Goal: Information Seeking & Learning: Check status

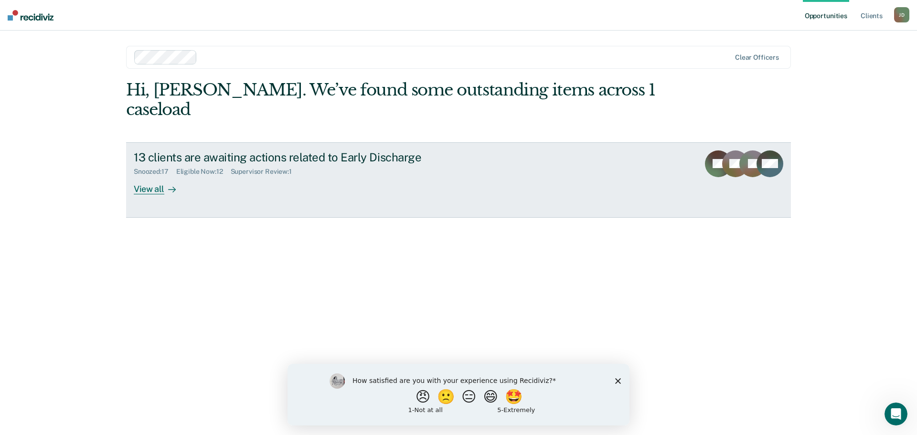
click at [161, 176] on div "View all" at bounding box center [160, 185] width 53 height 19
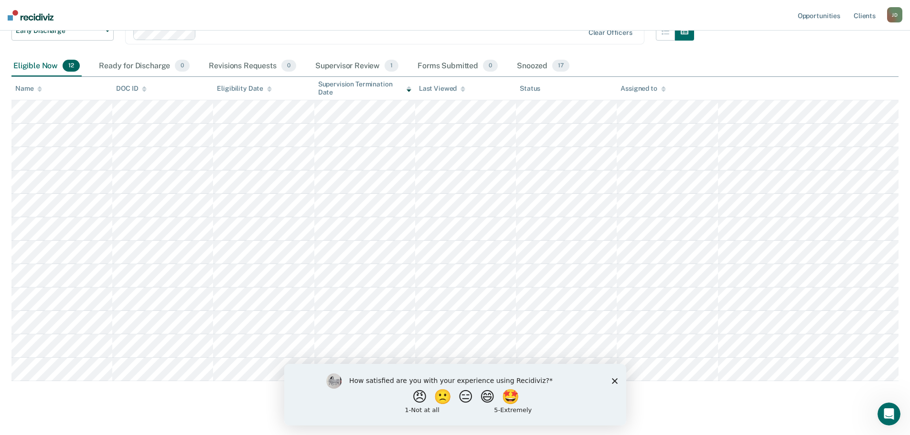
scroll to position [94, 0]
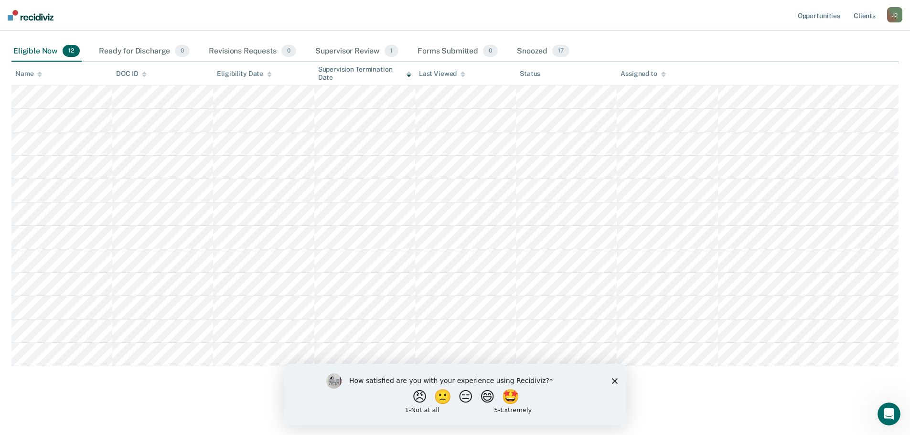
click at [613, 379] on polygon "Close survey" at bounding box center [614, 381] width 6 height 6
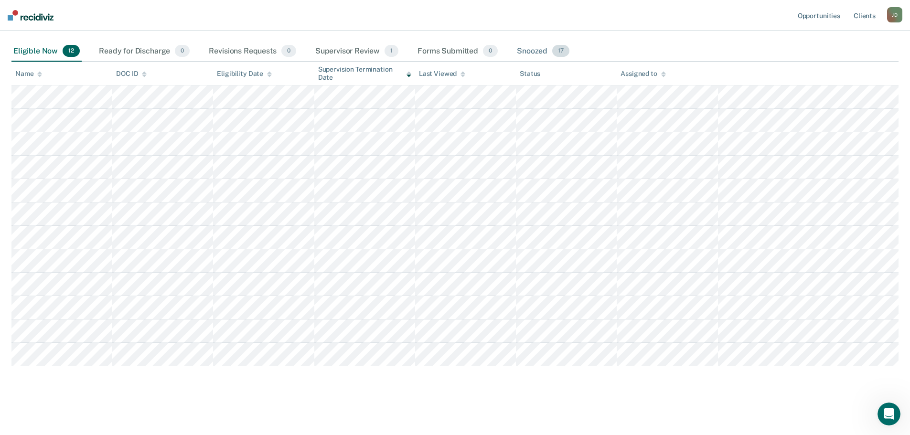
click at [539, 44] on div "Snoozed 17" at bounding box center [543, 51] width 56 height 21
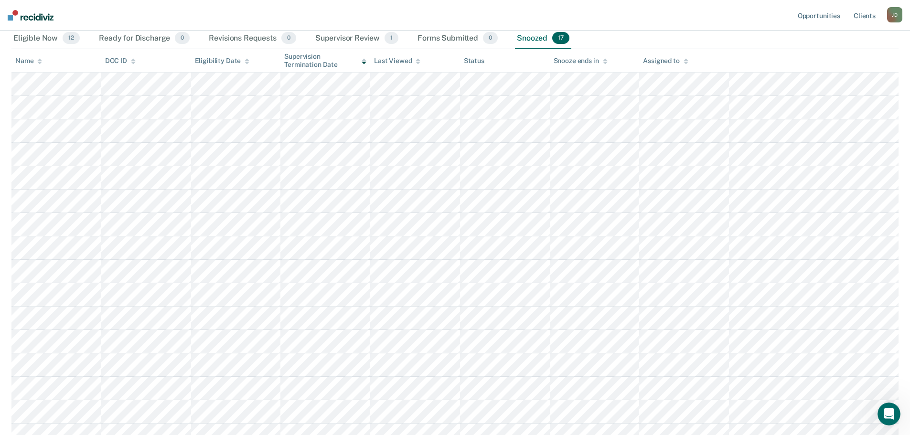
scroll to position [0, 0]
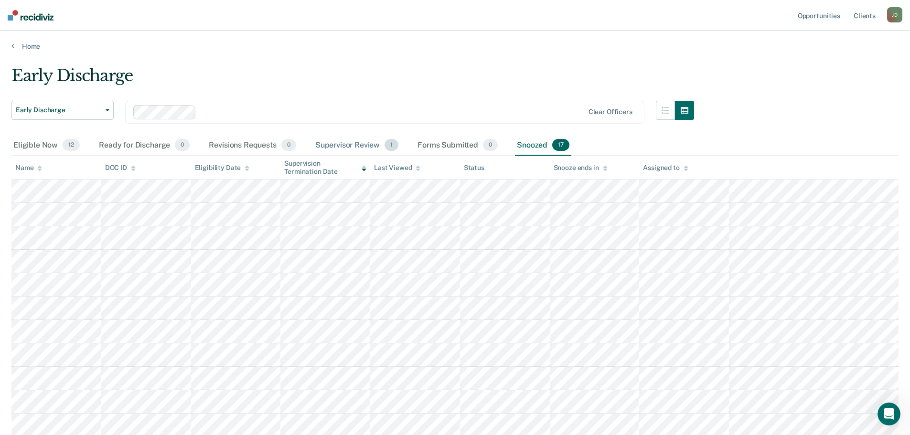
click at [361, 145] on div "Supervisor Review 1" at bounding box center [356, 145] width 87 height 21
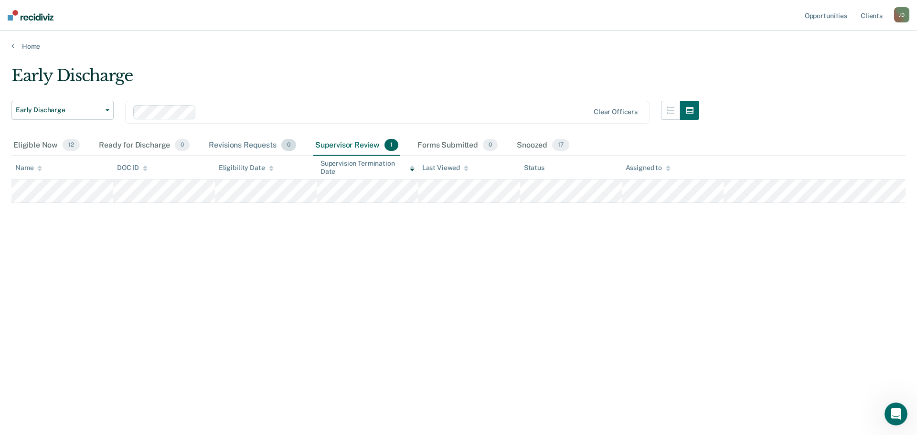
click at [223, 144] on div "Revisions Requests 0" at bounding box center [252, 145] width 91 height 21
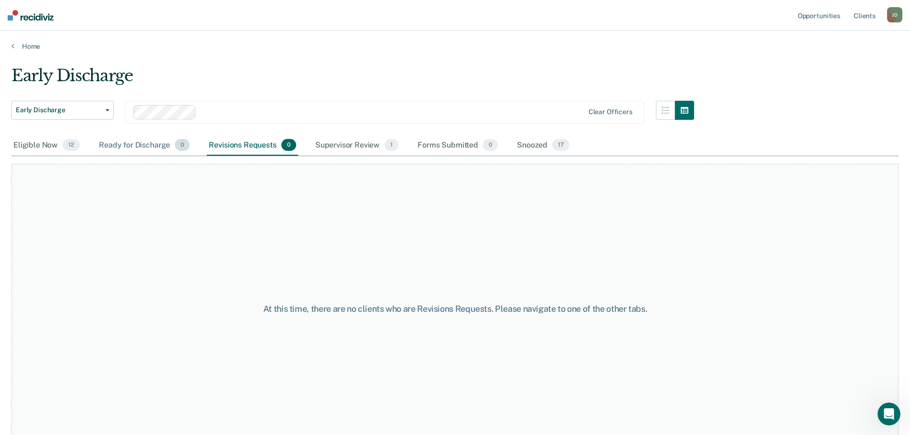
click at [121, 145] on div "Ready for Discharge 0" at bounding box center [144, 145] width 95 height 21
click at [37, 146] on div "Eligible Now 12" at bounding box center [46, 145] width 70 height 21
